Goal: Information Seeking & Learning: Learn about a topic

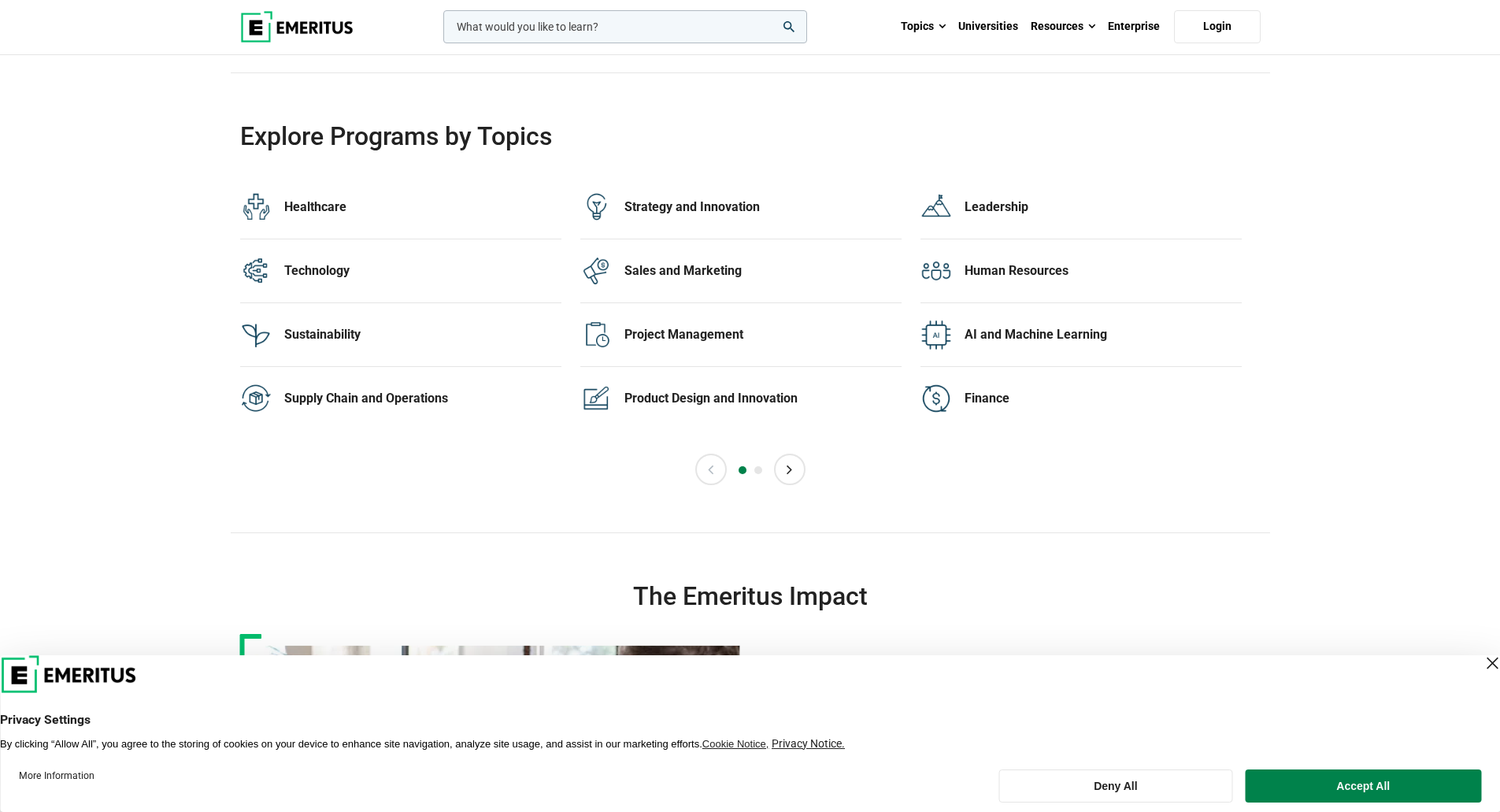
scroll to position [3149, 0]
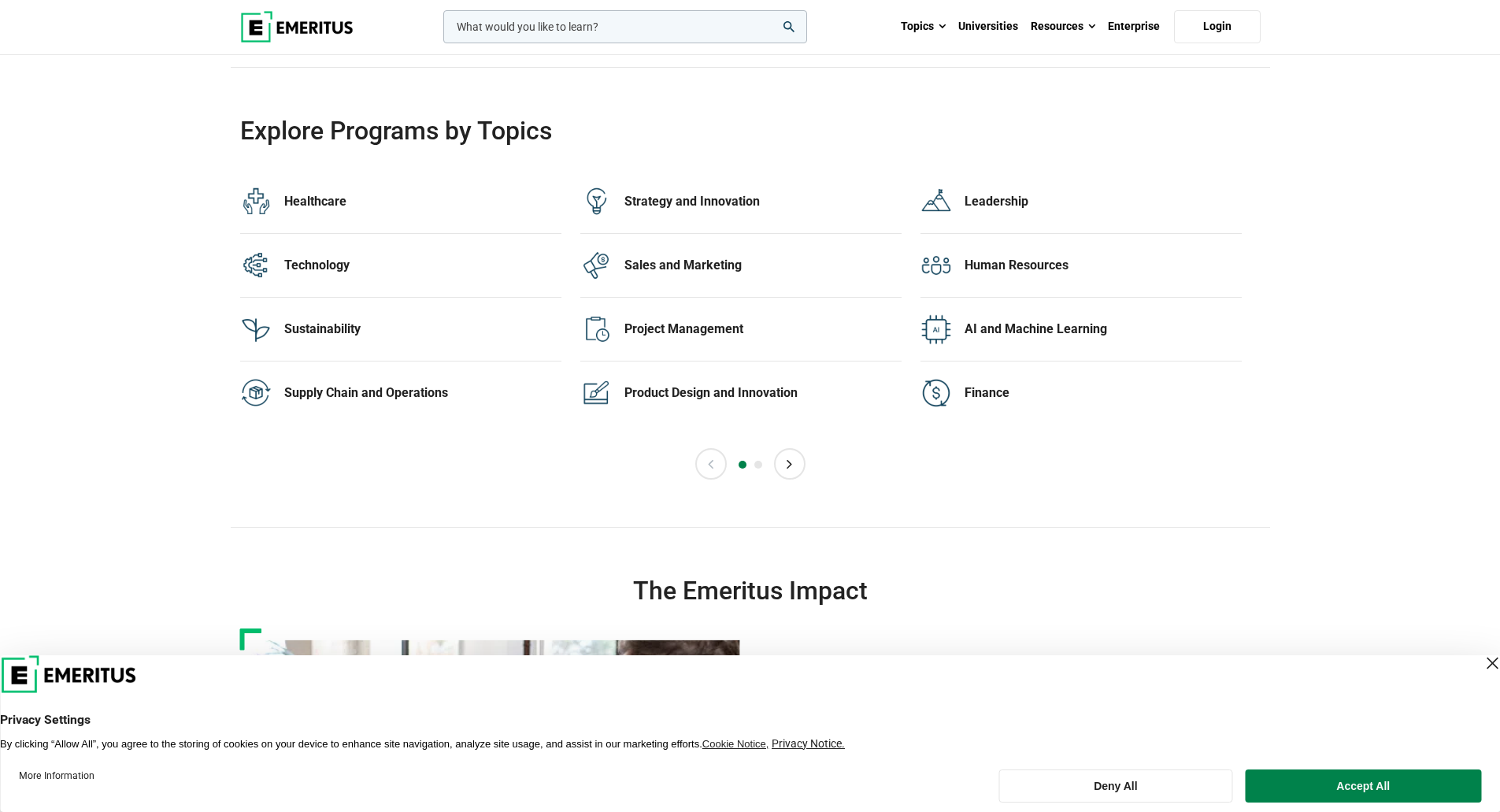
drag, startPoint x: 288, startPoint y: 264, endPoint x: 220, endPoint y: 254, distance: 68.7
click at [789, 463] on button "Next" at bounding box center [789, 464] width 32 height 32
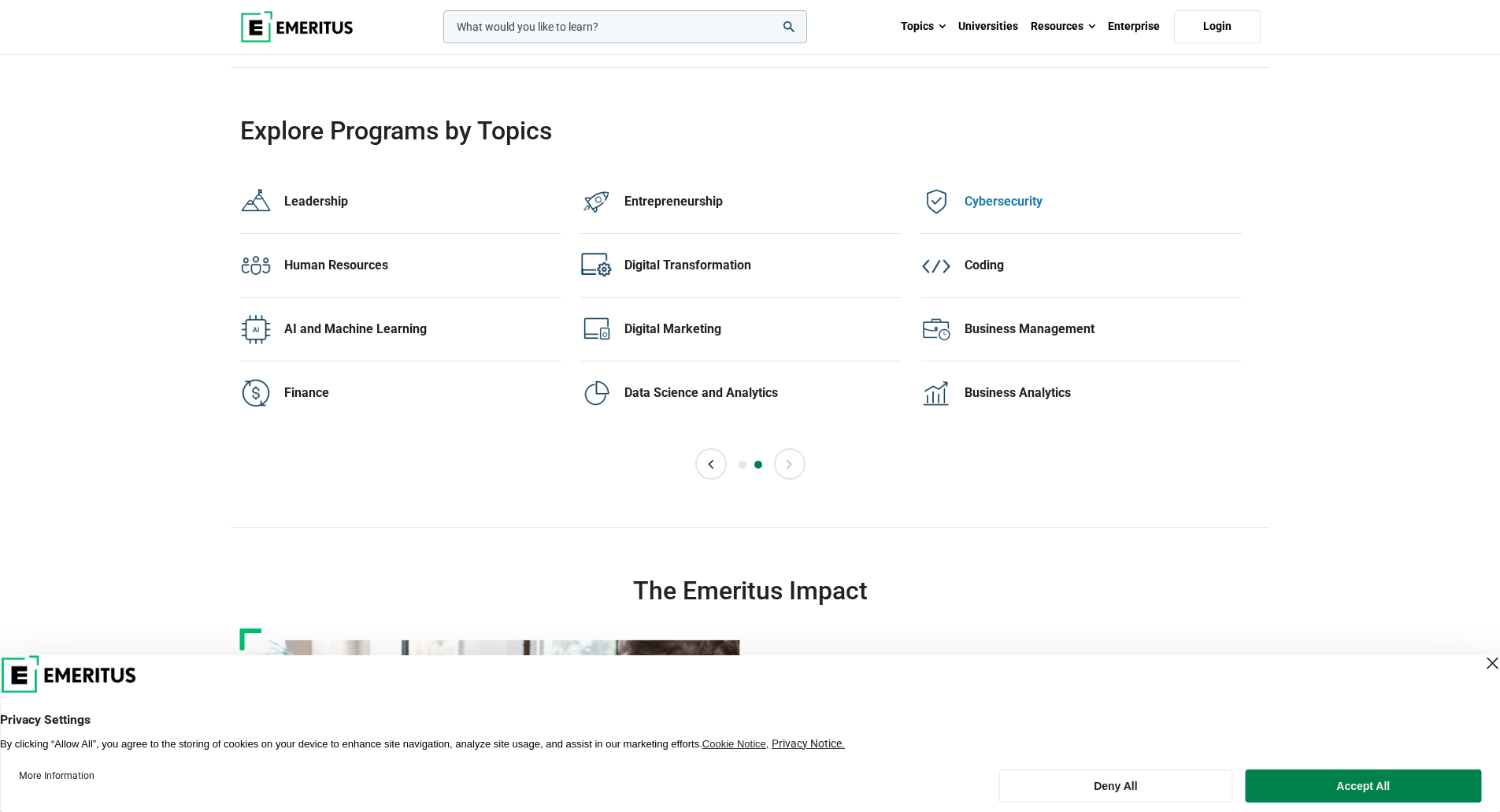
click at [996, 204] on div "Cybersecurity" at bounding box center [1102, 201] width 277 height 17
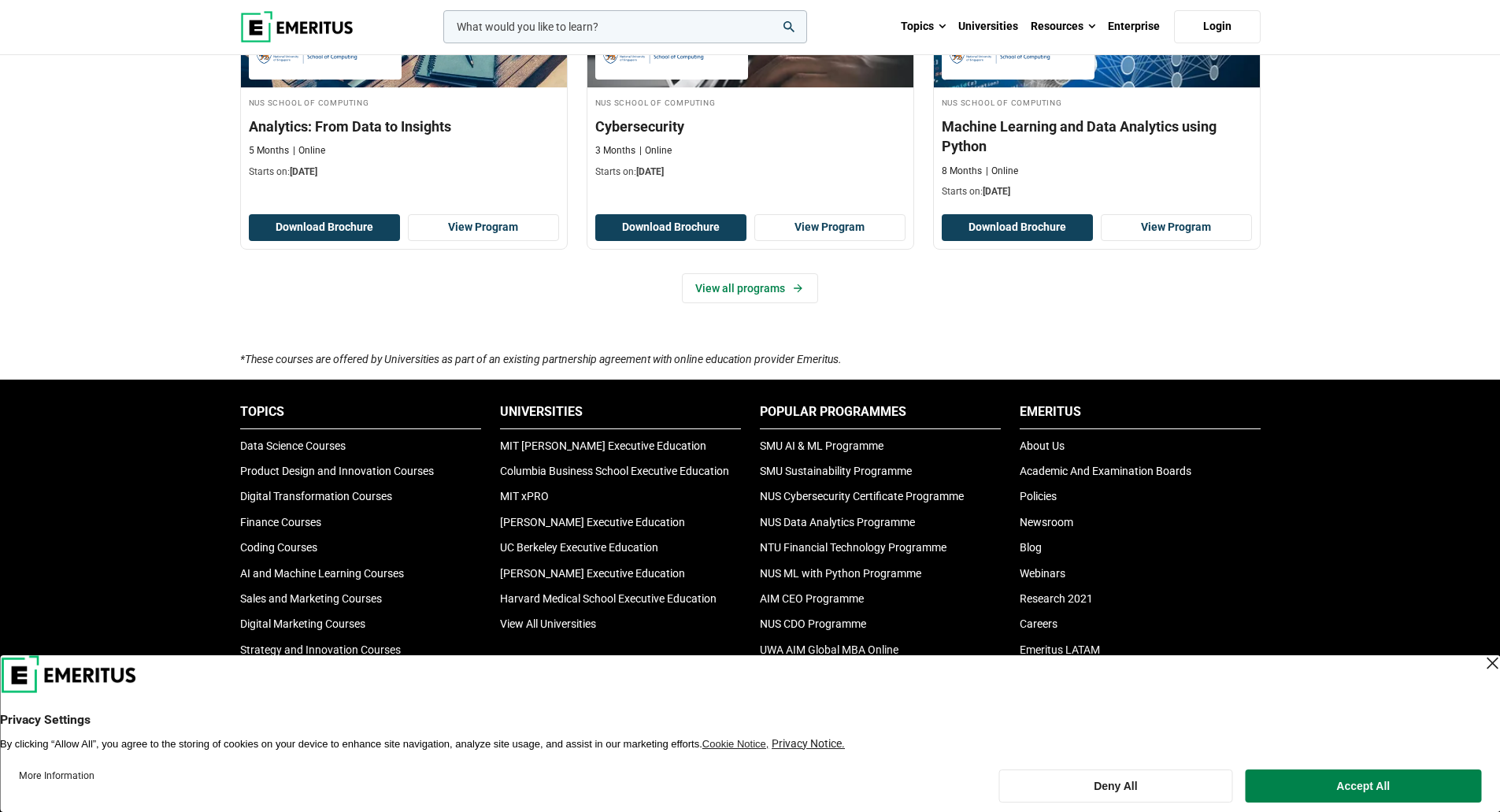
scroll to position [1181, 0]
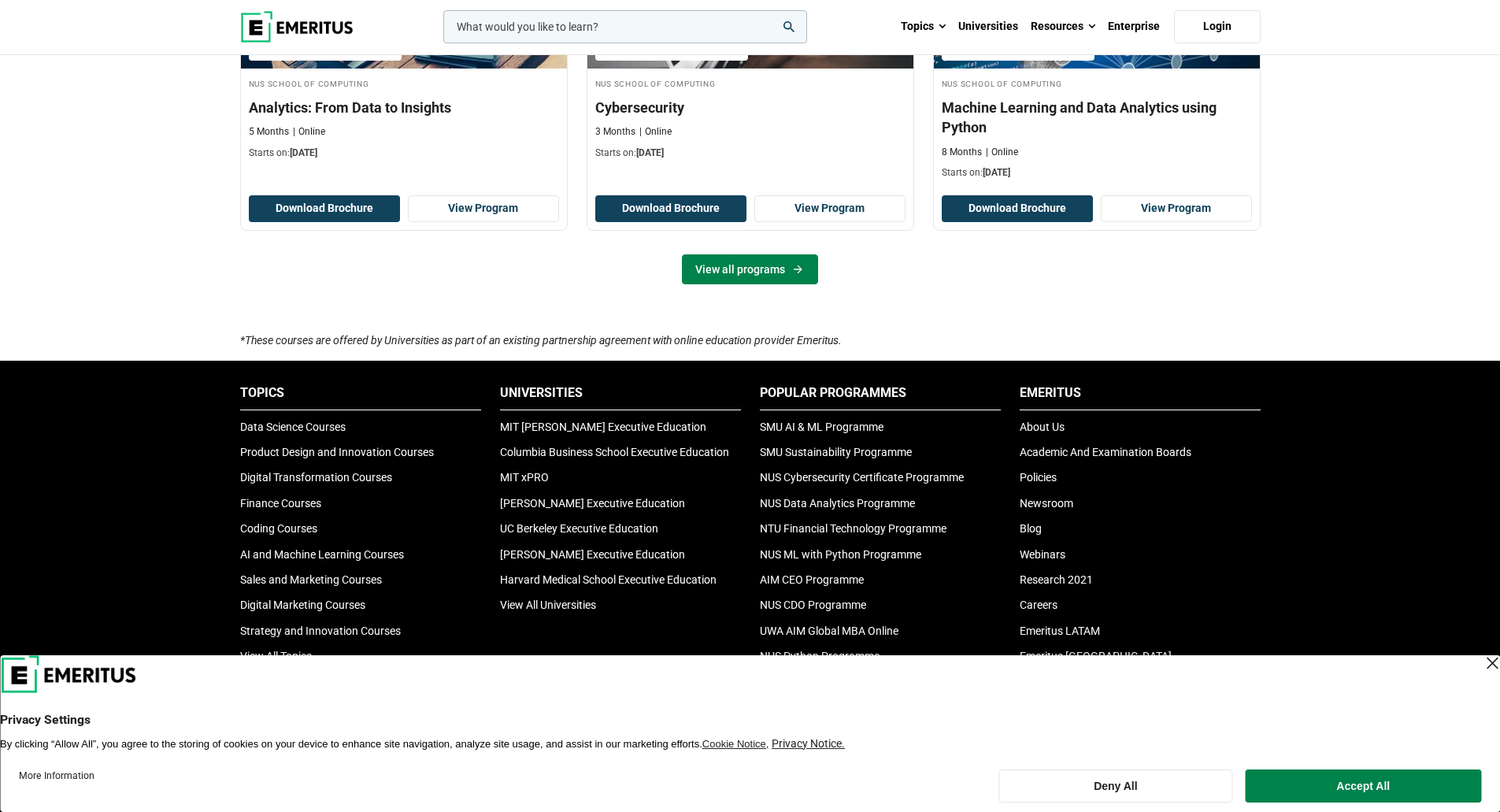
click at [770, 271] on link "View all programs" at bounding box center [750, 269] width 136 height 30
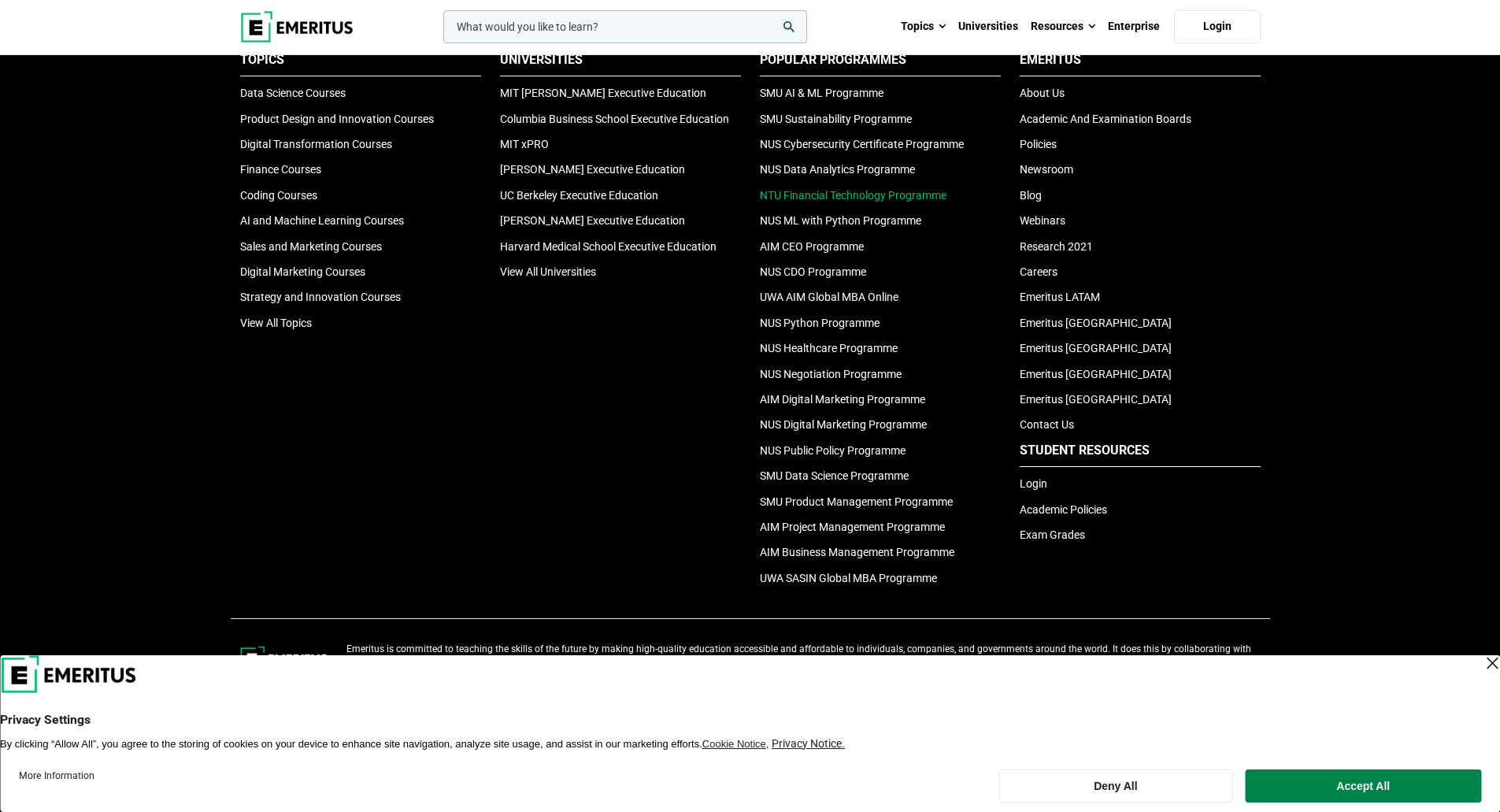
scroll to position [734, 0]
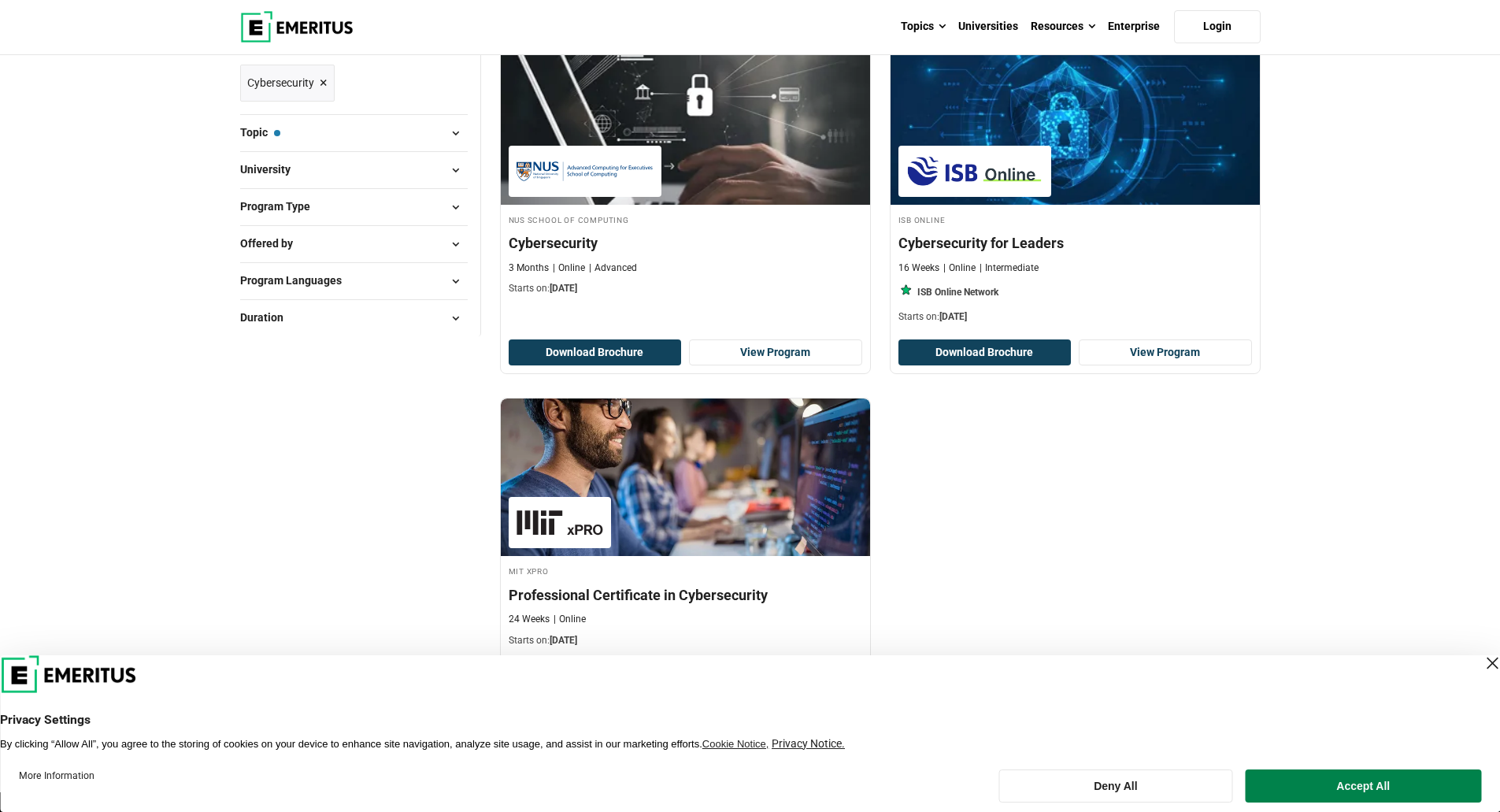
scroll to position [236, 0]
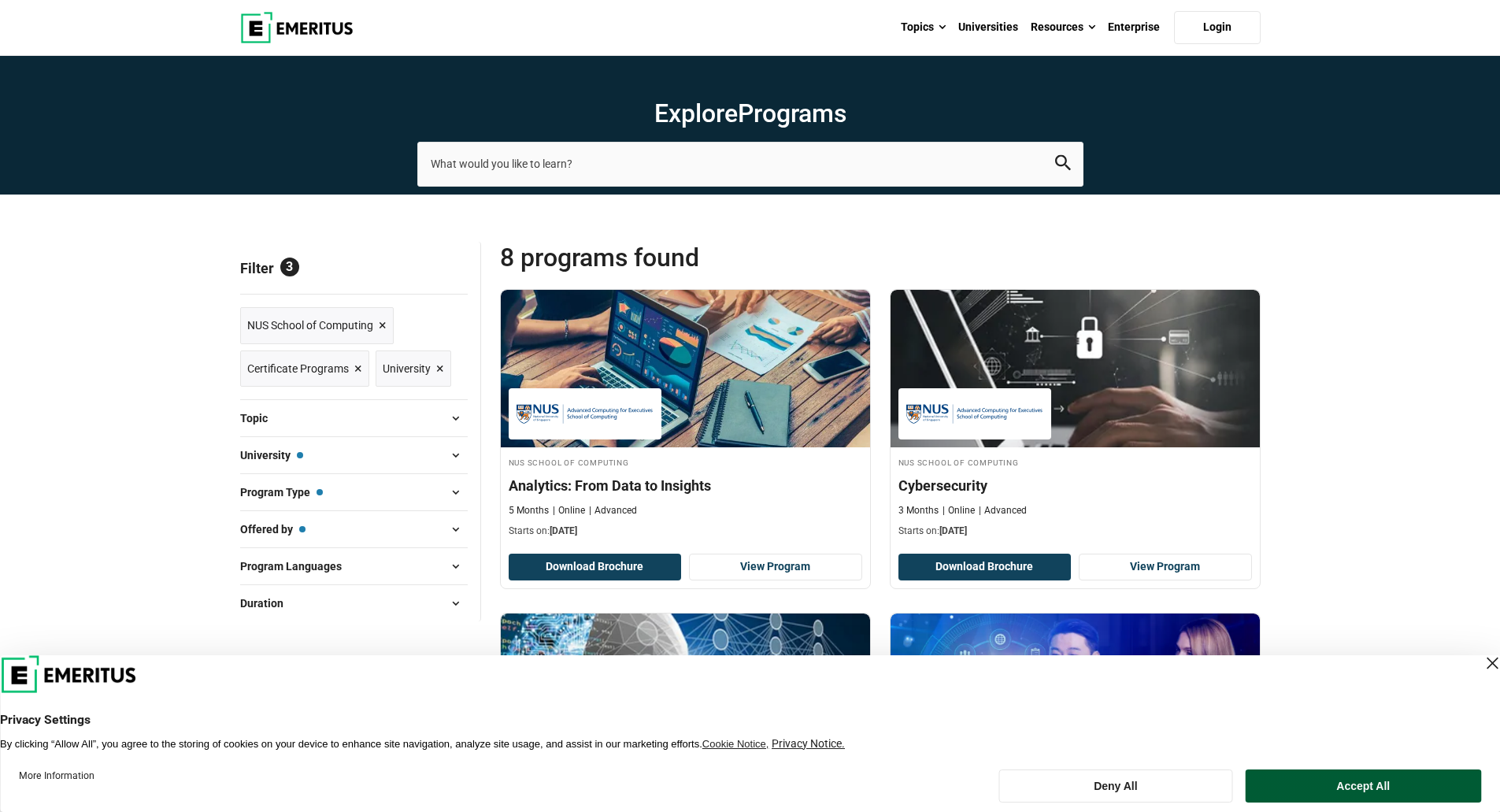
click at [1366, 777] on button "Accept All" at bounding box center [1362, 785] width 235 height 33
